Goal: Task Accomplishment & Management: Use online tool/utility

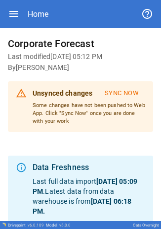
scroll to position [152, 0]
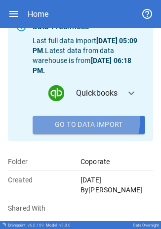
click at [74, 118] on button "Go To Data Import" at bounding box center [89, 125] width 113 height 18
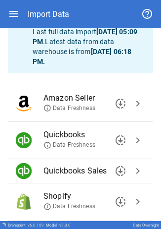
scroll to position [56, 0]
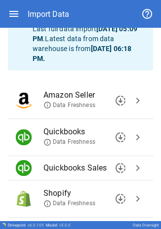
click at [133, 137] on span "chevron_right" at bounding box center [138, 137] width 12 height 12
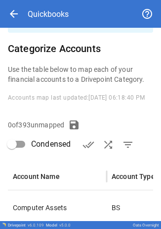
scroll to position [172, 0]
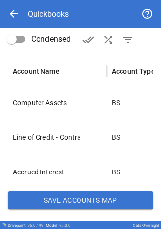
click at [83, 196] on button "Save Accounts Map" at bounding box center [81, 200] width 146 height 18
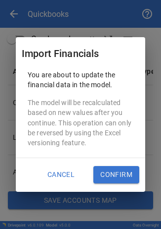
click at [111, 176] on button "Confirm" at bounding box center [117, 175] width 46 height 18
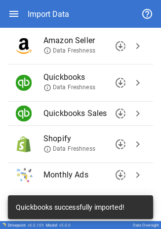
scroll to position [133, 0]
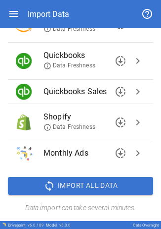
click at [132, 61] on span "chevron_right" at bounding box center [138, 61] width 12 height 12
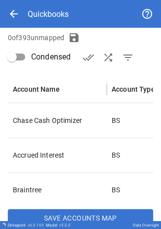
scroll to position [172, 0]
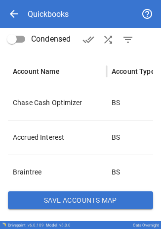
click at [90, 196] on button "Save Accounts Map" at bounding box center [81, 200] width 146 height 18
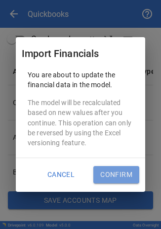
click at [106, 178] on button "Confirm" at bounding box center [117, 175] width 46 height 18
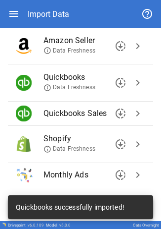
scroll to position [133, 0]
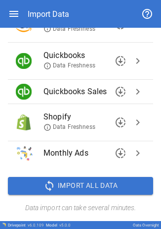
click at [121, 66] on button "downloading" at bounding box center [121, 61] width 20 height 20
